Goal: Task Accomplishment & Management: Use online tool/utility

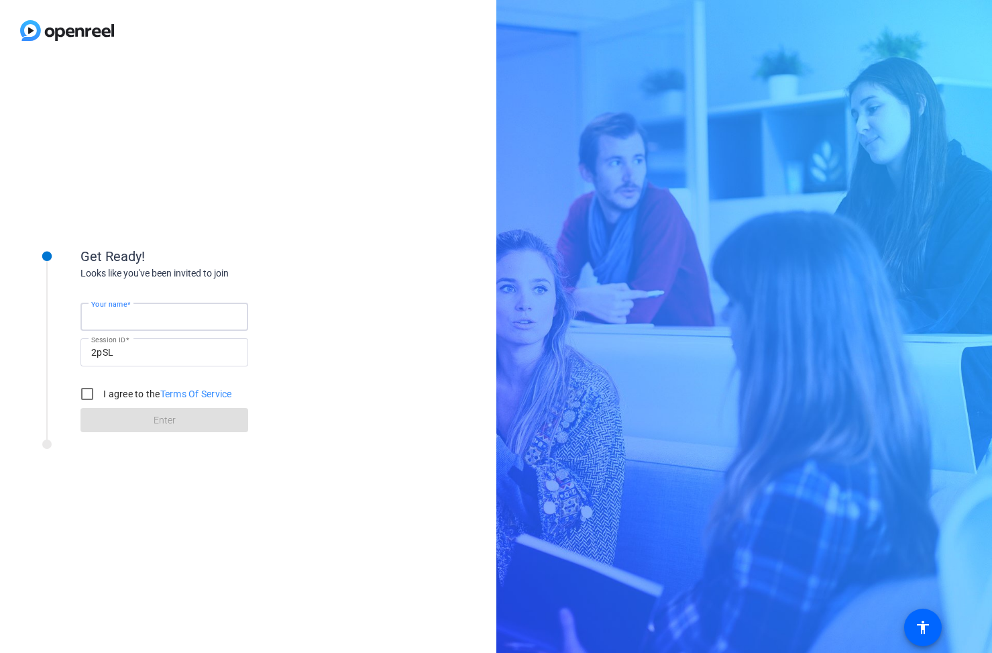
click at [211, 313] on input "Your name" at bounding box center [164, 317] width 146 height 16
type input "[PERSON_NAME]"
click at [86, 392] on input "I agree to the Terms Of Service" at bounding box center [87, 393] width 27 height 27
checkbox input "true"
click at [151, 417] on span at bounding box center [164, 420] width 168 height 32
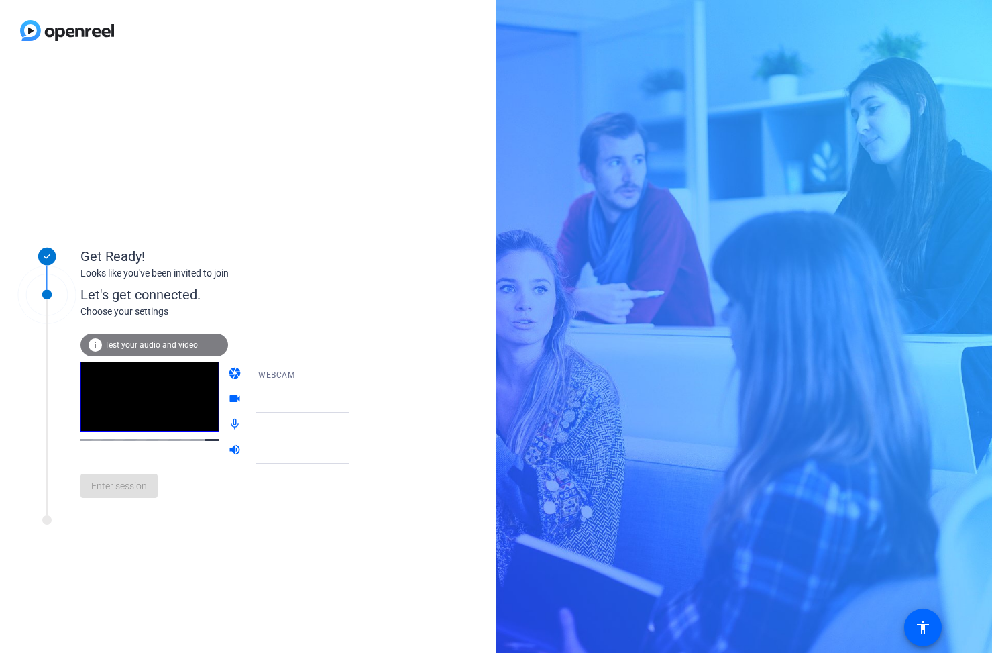
click at [382, 243] on div "Get Ready! Looks like you've been invited to join Let's get connected. Choose y…" at bounding box center [248, 357] width 496 height 592
click at [148, 348] on span "Test your audio and video" at bounding box center [151, 344] width 93 height 9
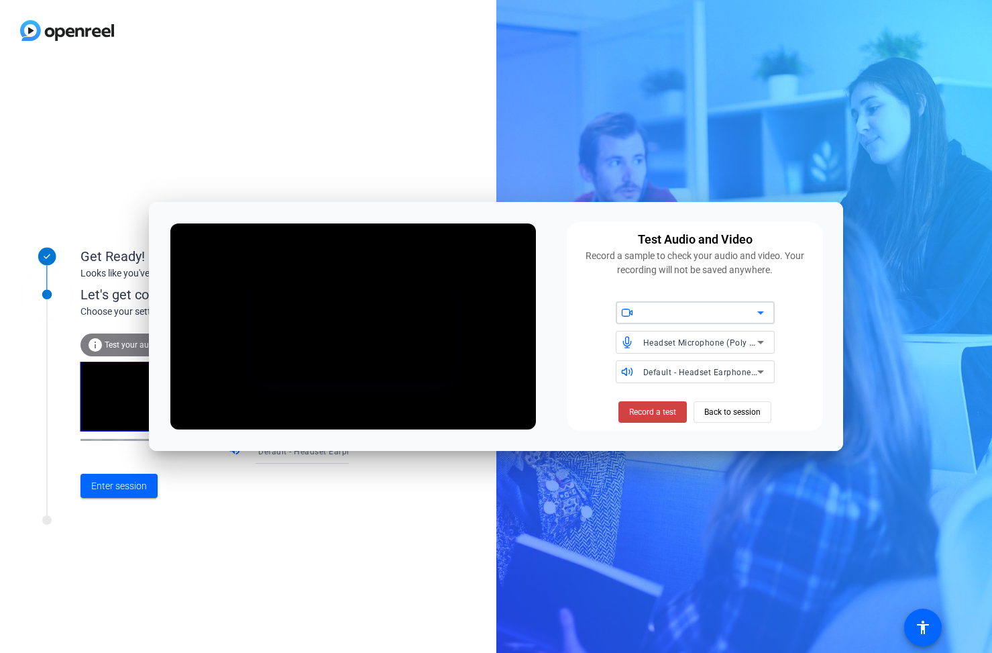
click at [729, 311] on div at bounding box center [700, 313] width 114 height 16
click at [727, 335] on span "NexiGo N930E FHD Webcam (1bcf:2284)" at bounding box center [696, 345] width 138 height 32
click at [447, 376] on div at bounding box center [435, 364] width 24 height 24
click at [442, 371] on icon at bounding box center [435, 364] width 13 height 13
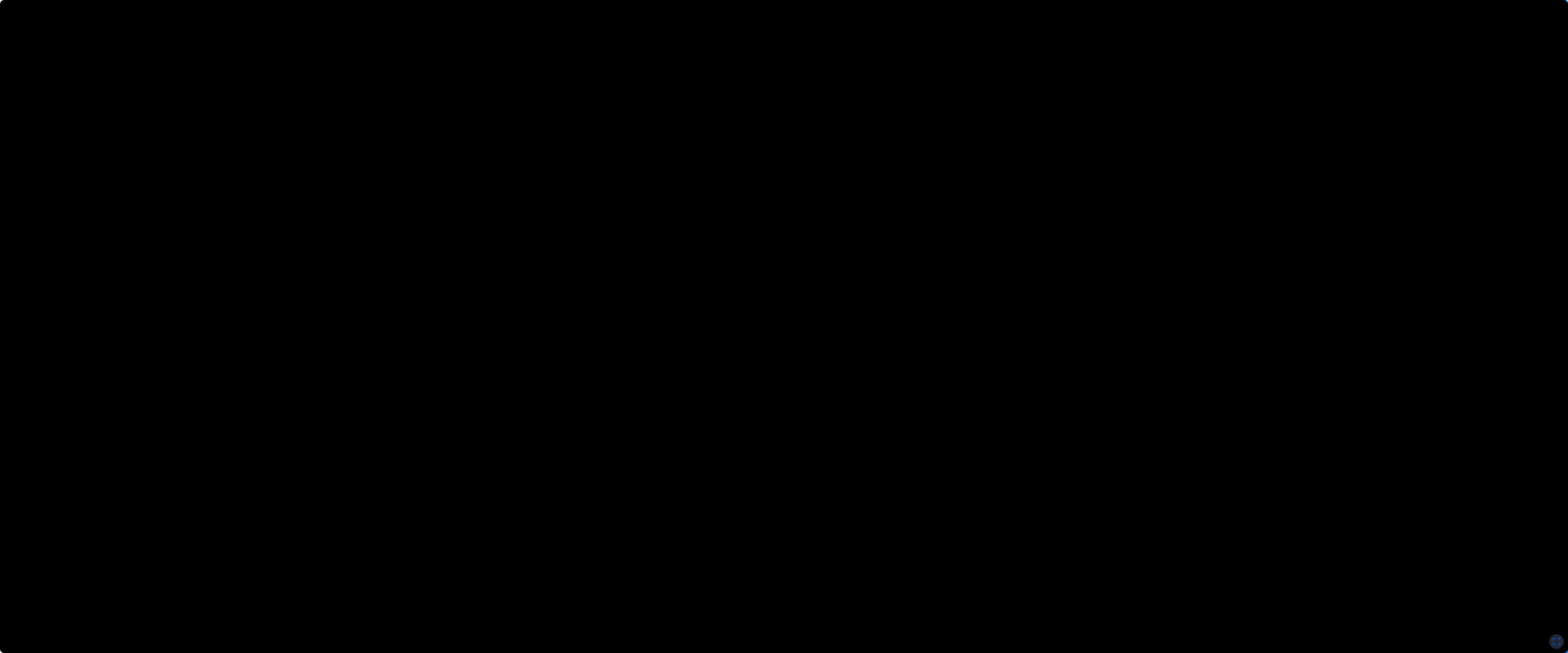
click at [603, 347] on video at bounding box center [784, 326] width 1568 height 653
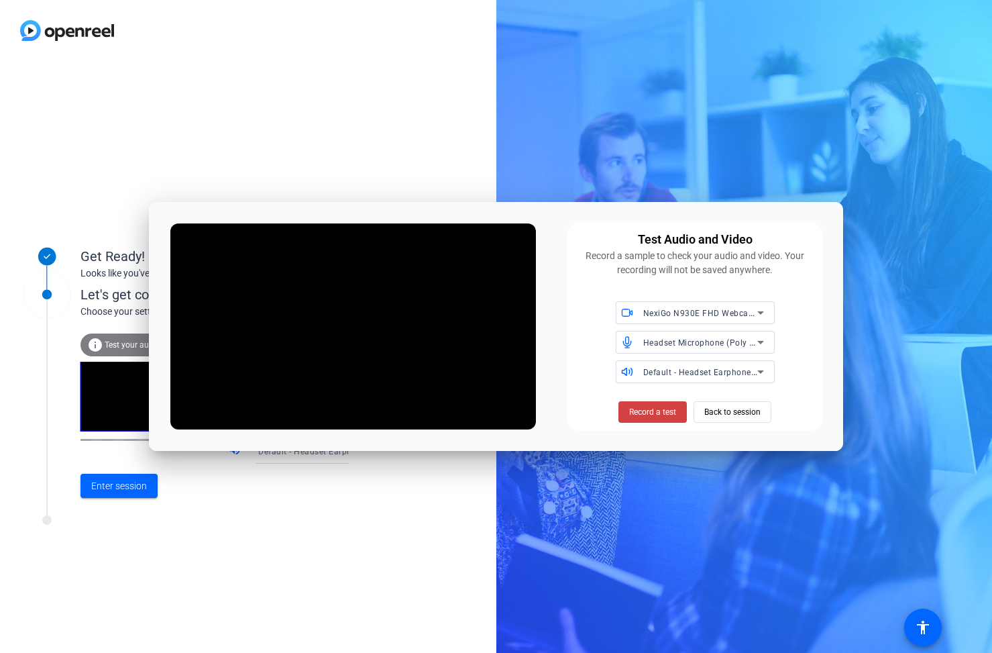
click at [724, 314] on span "NexiGo N930E FHD Webcam (1bcf:2284)" at bounding box center [724, 312] width 162 height 11
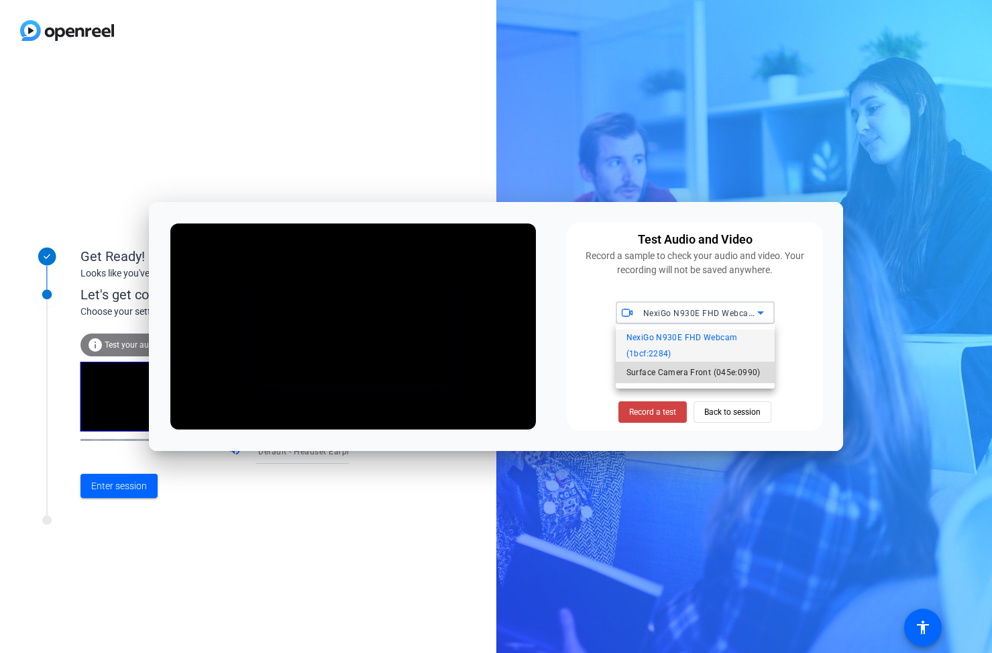
click at [702, 374] on span "Surface Camera Front (045e:0990)" at bounding box center [694, 372] width 134 height 16
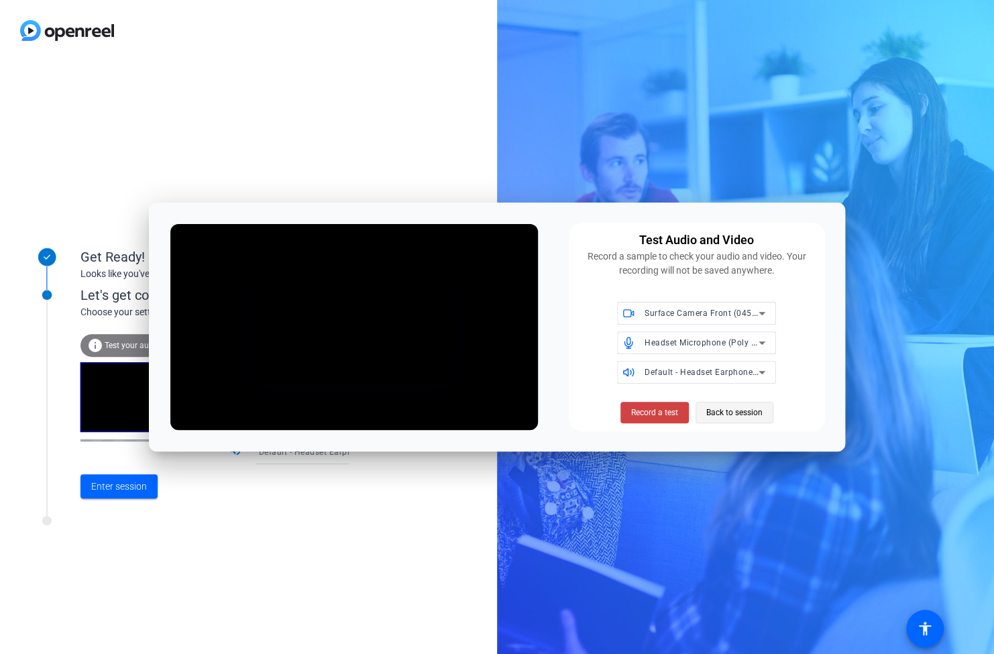
click at [741, 417] on span "Back to session" at bounding box center [734, 412] width 56 height 25
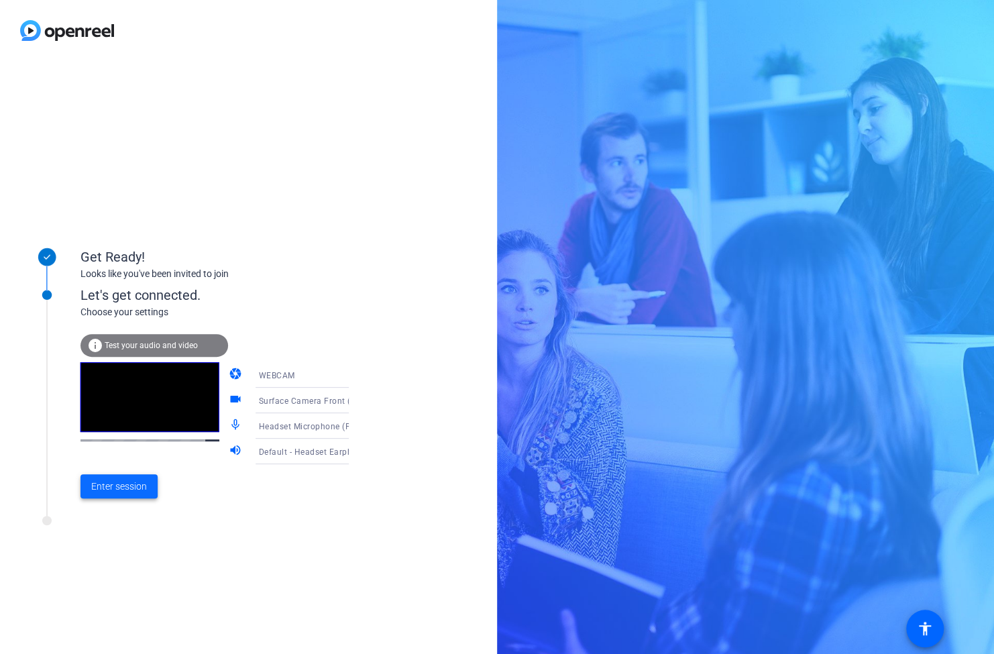
click at [108, 488] on span "Enter session" at bounding box center [119, 487] width 56 height 14
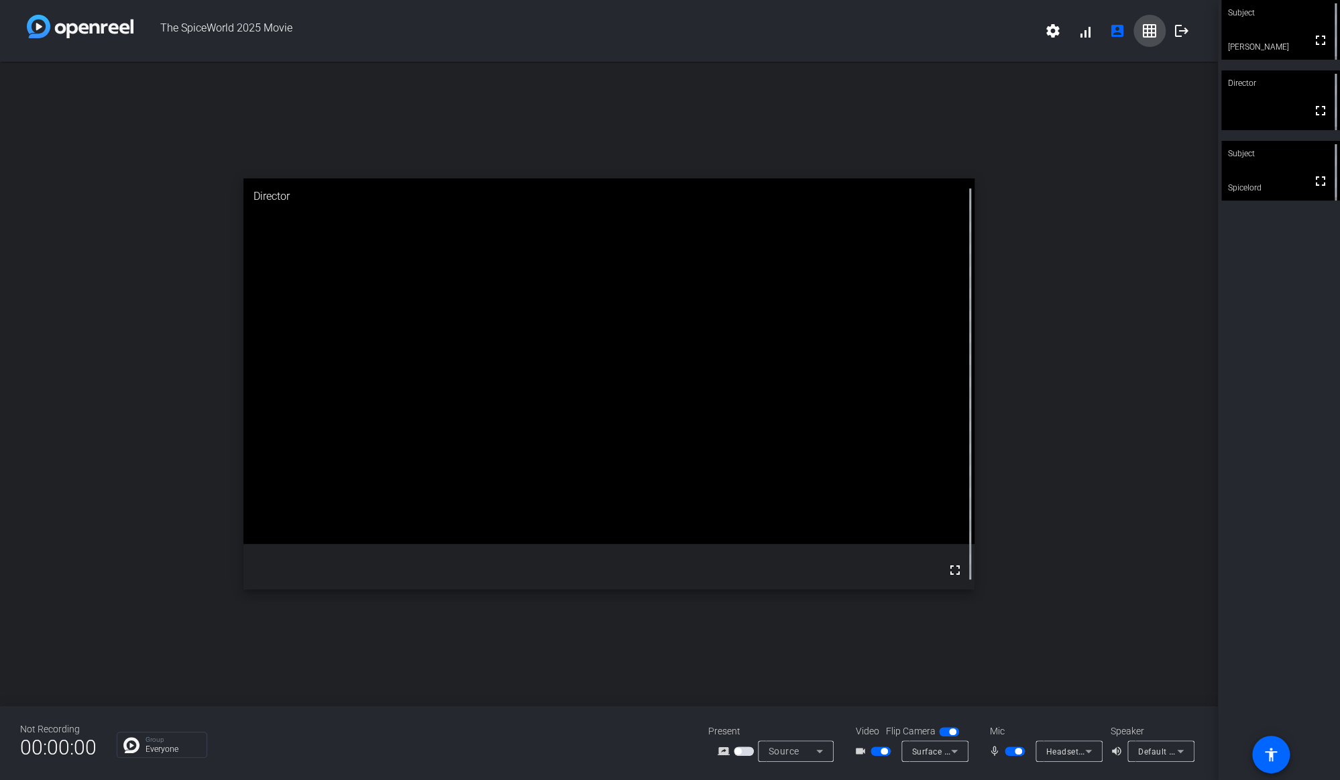
click at [991, 36] on mat-icon "grid_on" at bounding box center [1150, 31] width 16 height 16
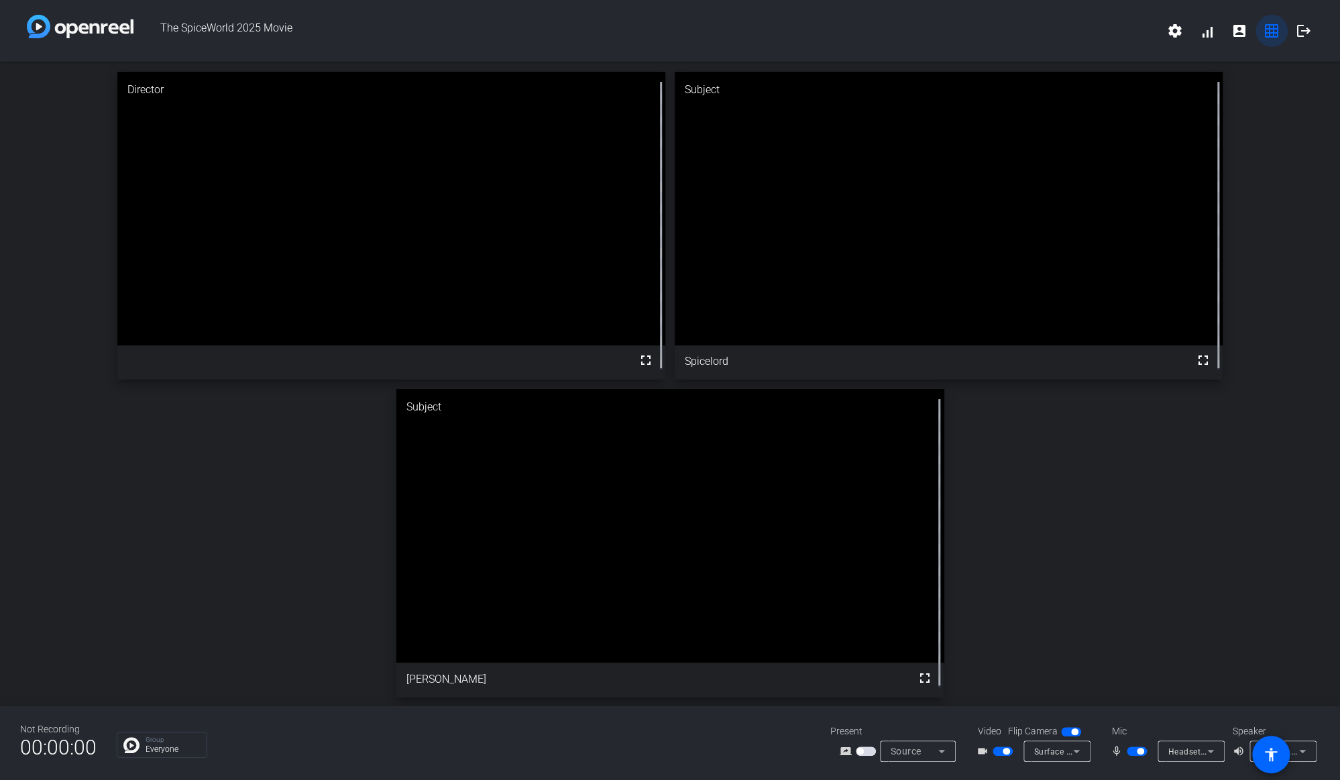
click at [991, 38] on mat-icon "grid_on" at bounding box center [1272, 31] width 16 height 16
